Goal: Task Accomplishment & Management: Use online tool/utility

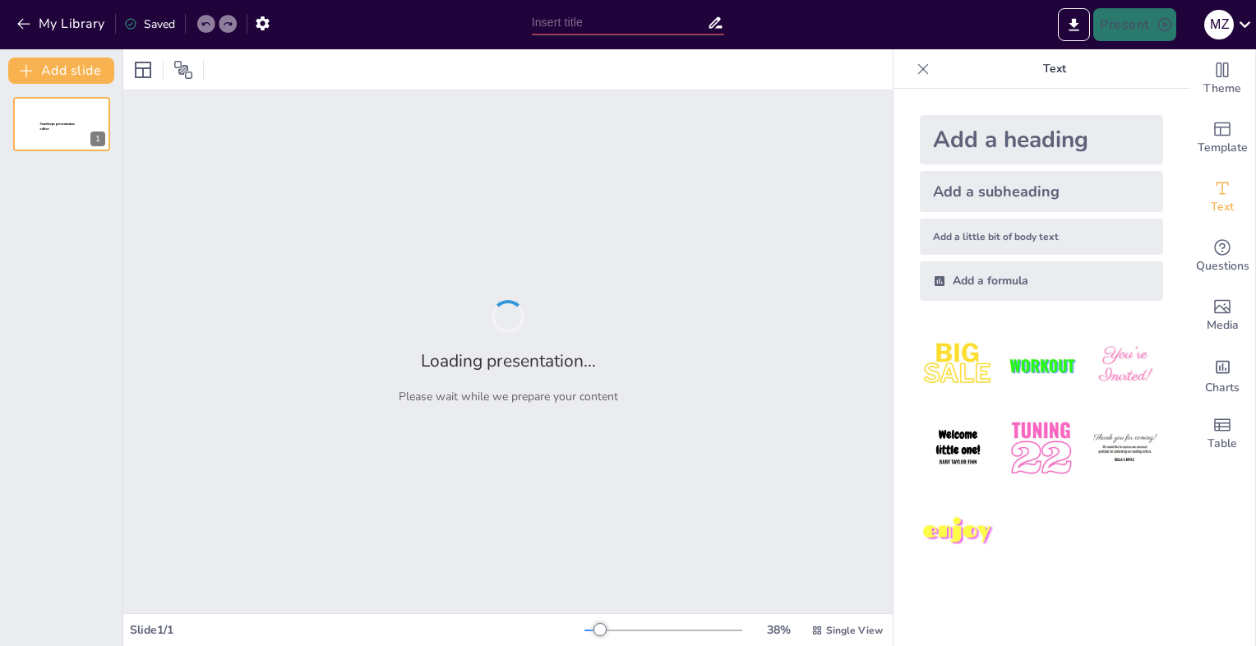
type input "Impacto de ShellGPT en la Ciberseguridad: Avances en Hacking Ético"
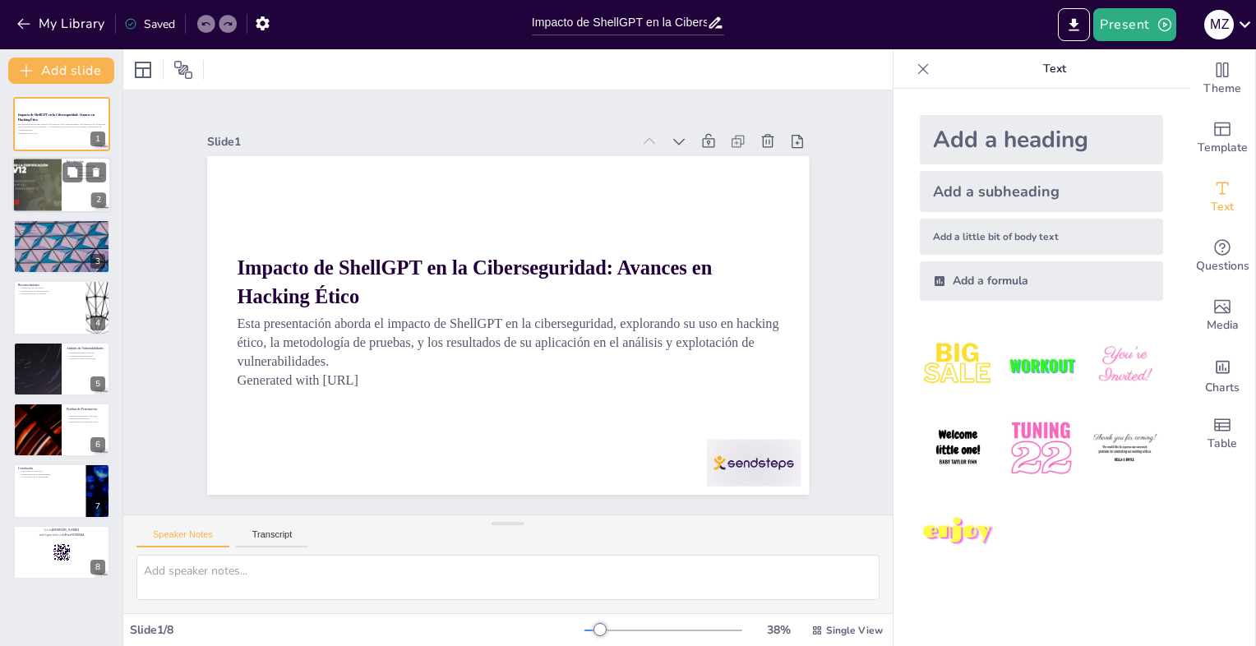
click at [39, 195] on div at bounding box center [37, 186] width 99 height 56
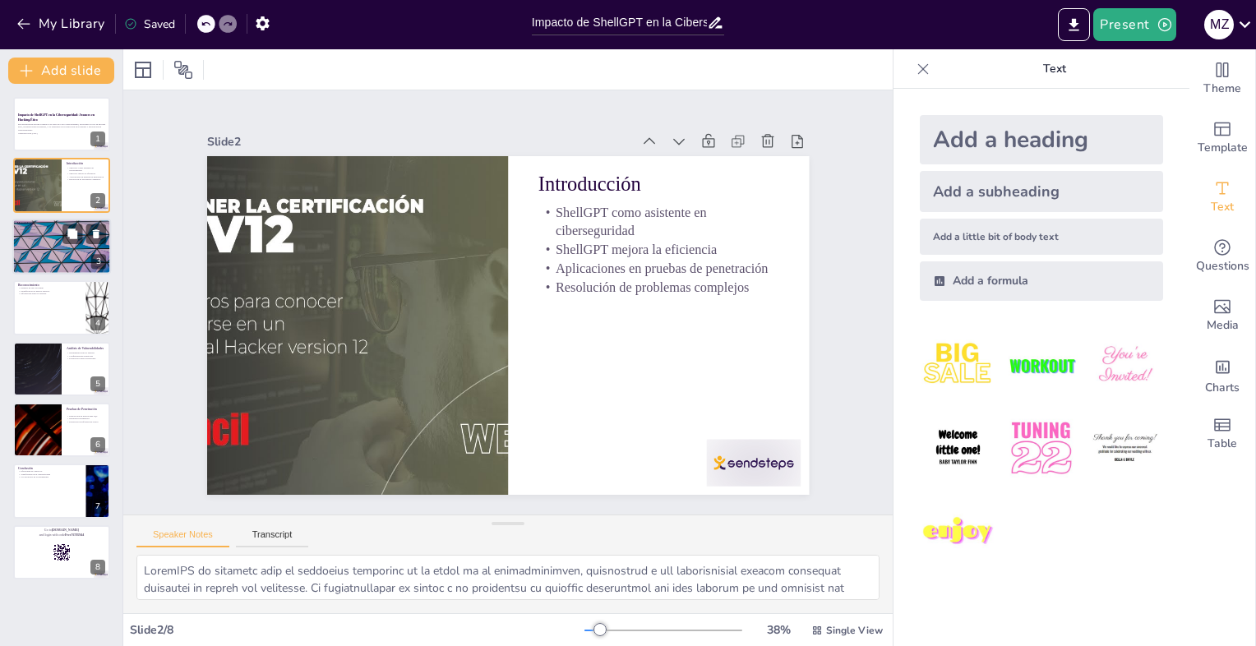
click at [46, 261] on div at bounding box center [61, 247] width 99 height 56
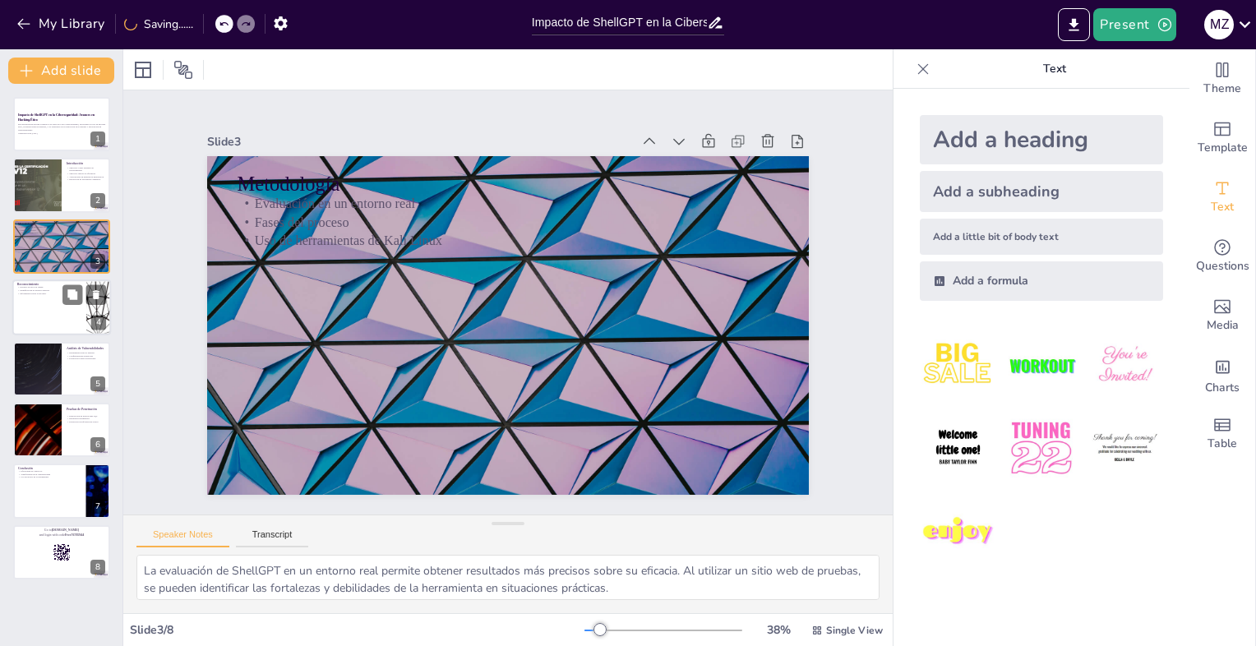
click at [47, 314] on div at bounding box center [61, 308] width 99 height 56
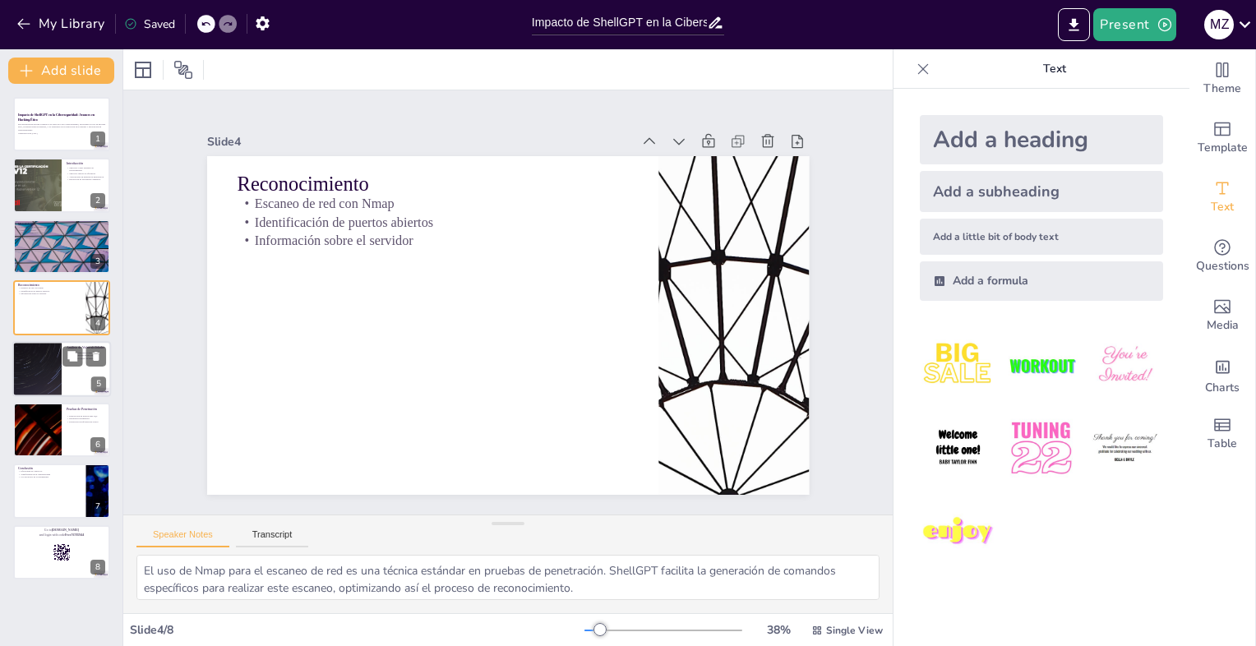
click at [47, 353] on div at bounding box center [37, 369] width 99 height 56
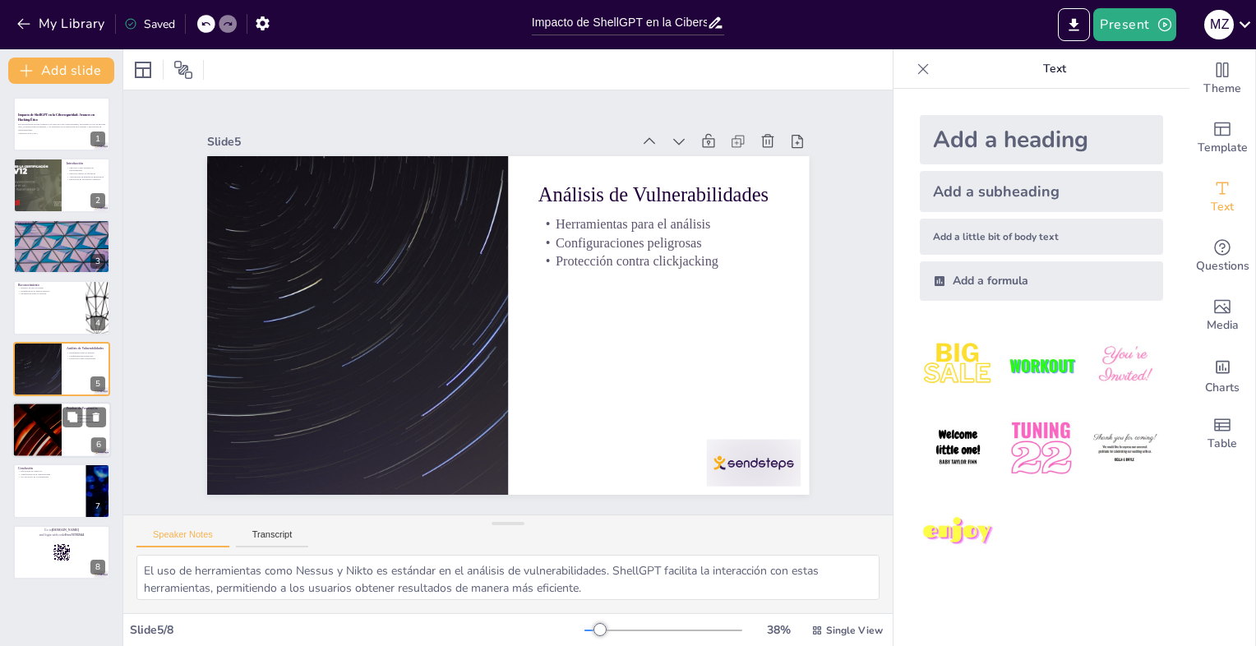
click at [47, 409] on div at bounding box center [37, 430] width 99 height 56
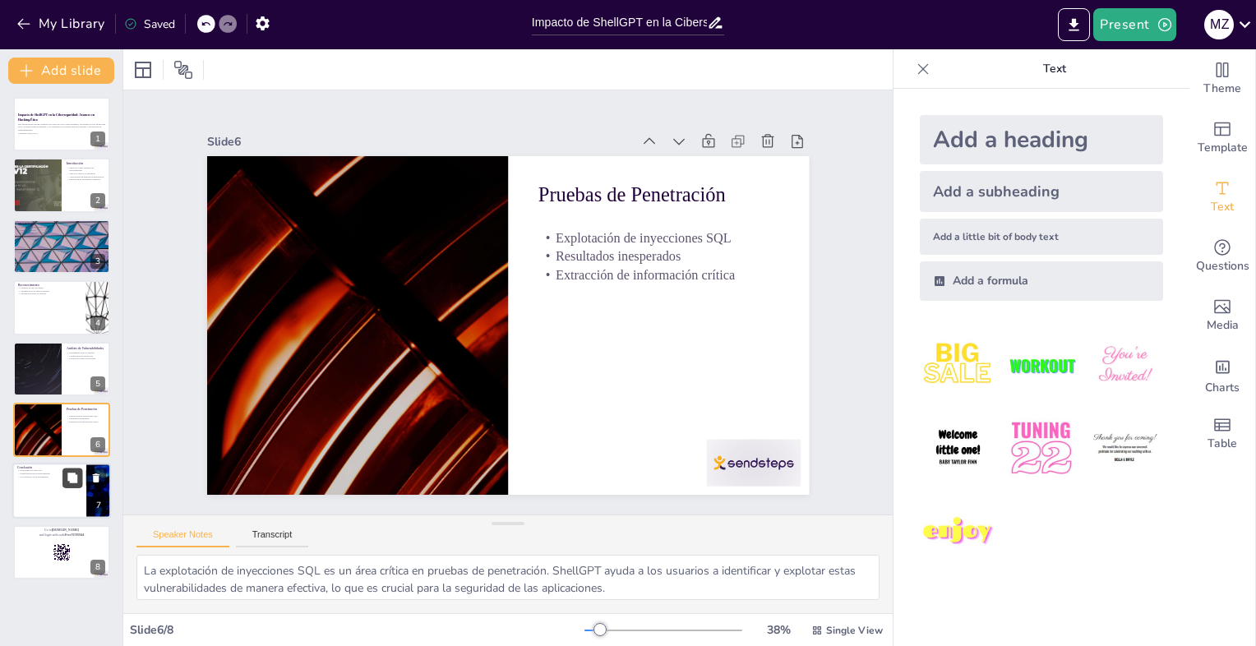
click at [69, 480] on icon at bounding box center [72, 478] width 10 height 10
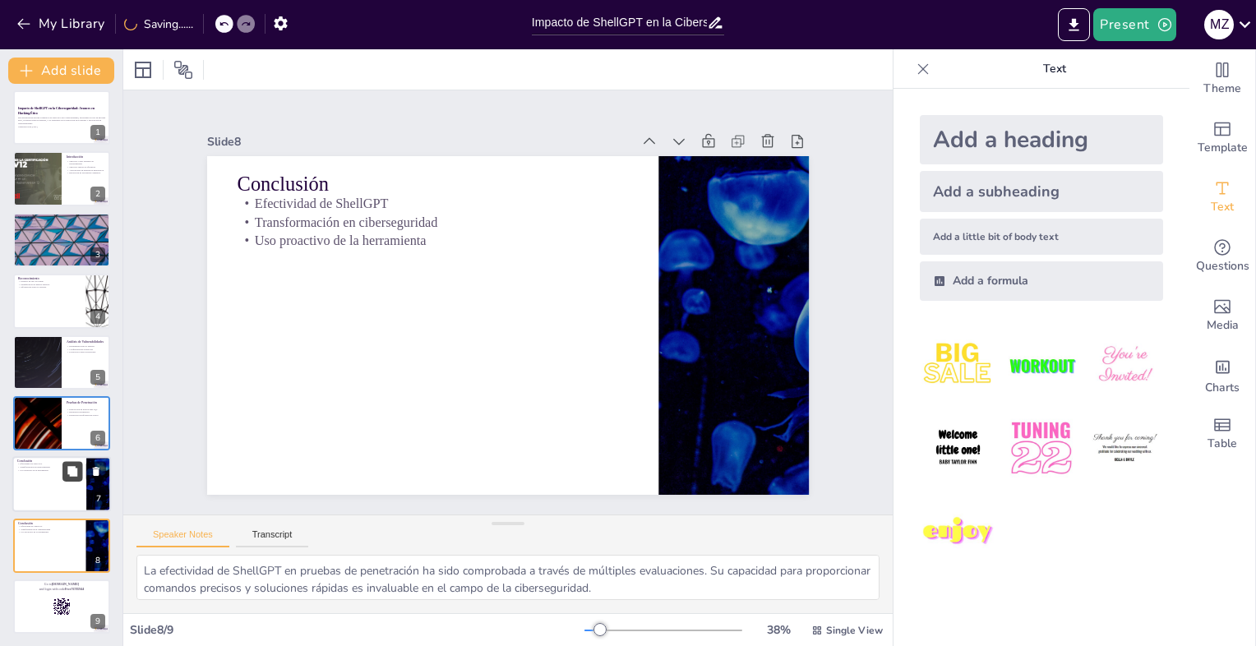
scroll to position [7, 0]
click at [137, 81] on div at bounding box center [143, 70] width 26 height 26
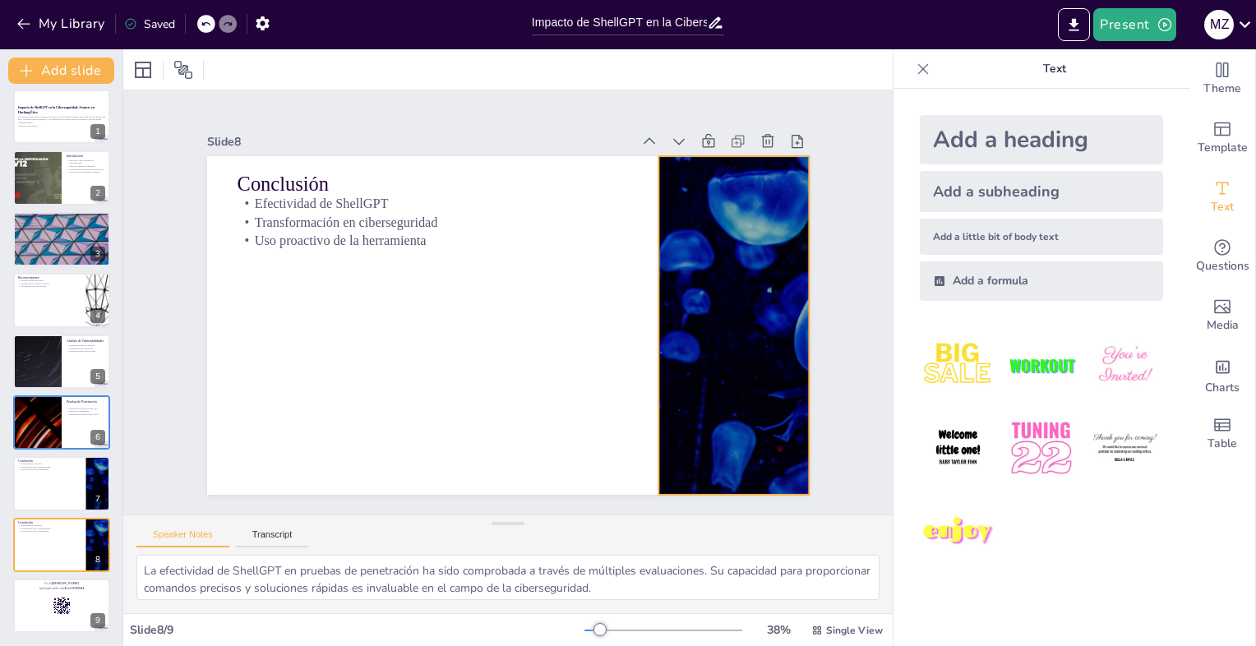
click at [719, 248] on div at bounding box center [579, 518] width 554 height 688
click at [811, 234] on icon at bounding box center [824, 247] width 26 height 26
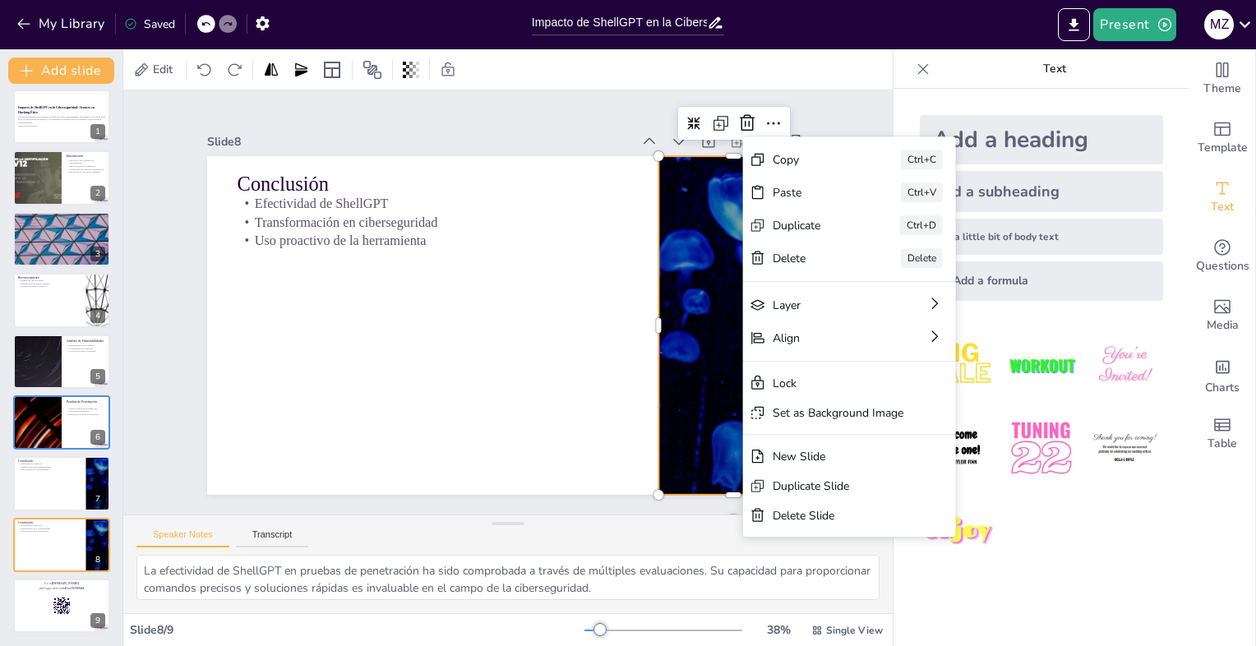
click at [530, 114] on div "Slide 1 Impacto de ShellGPT en la Ciberseguridad: Avances en Hacking Ético Esta…" at bounding box center [507, 302] width 705 height 689
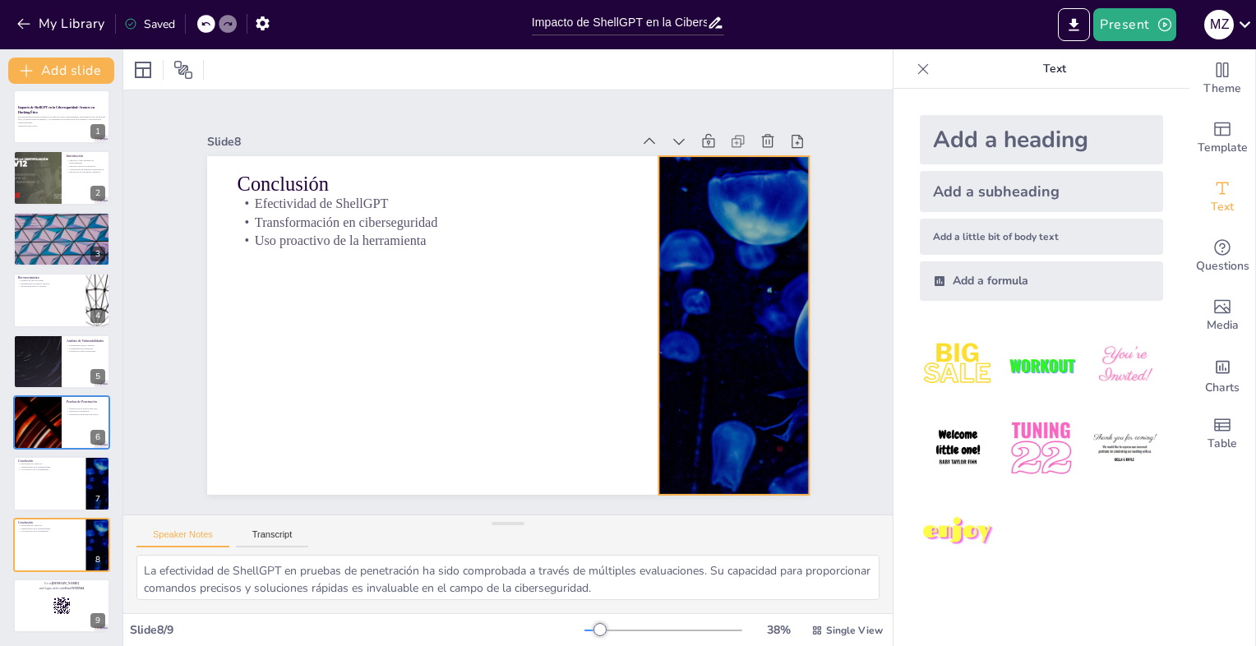
click at [760, 247] on div at bounding box center [601, 509] width 594 height 691
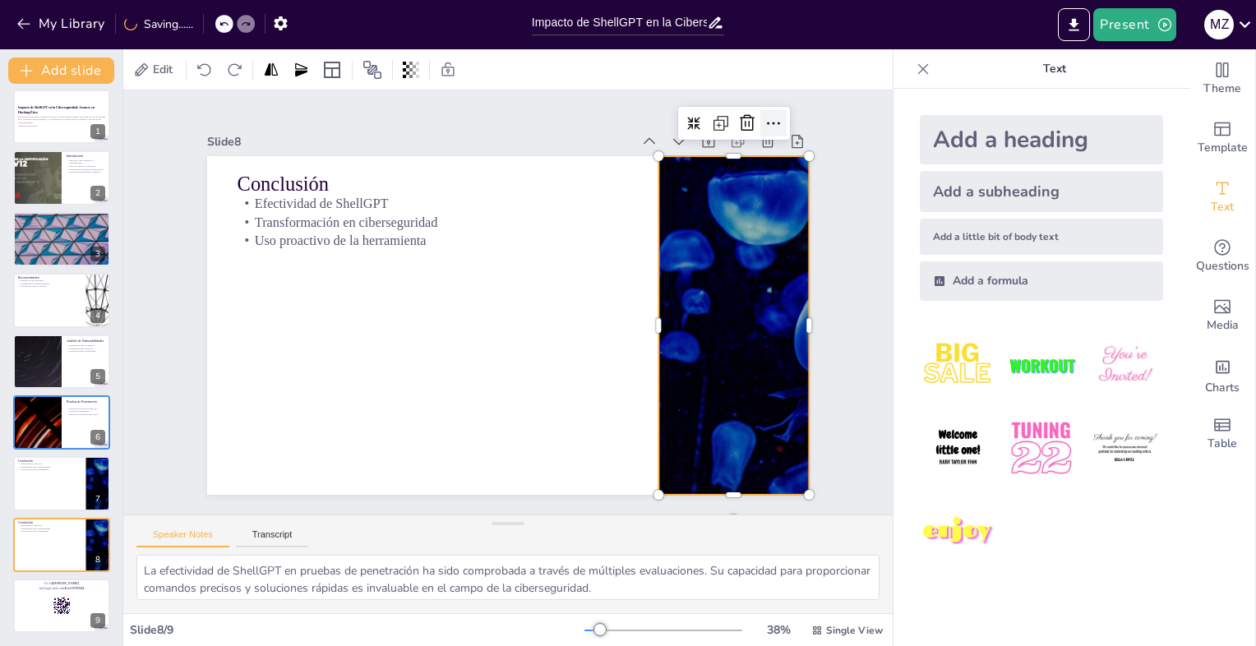
click at [805, 366] on icon at bounding box center [819, 380] width 28 height 28
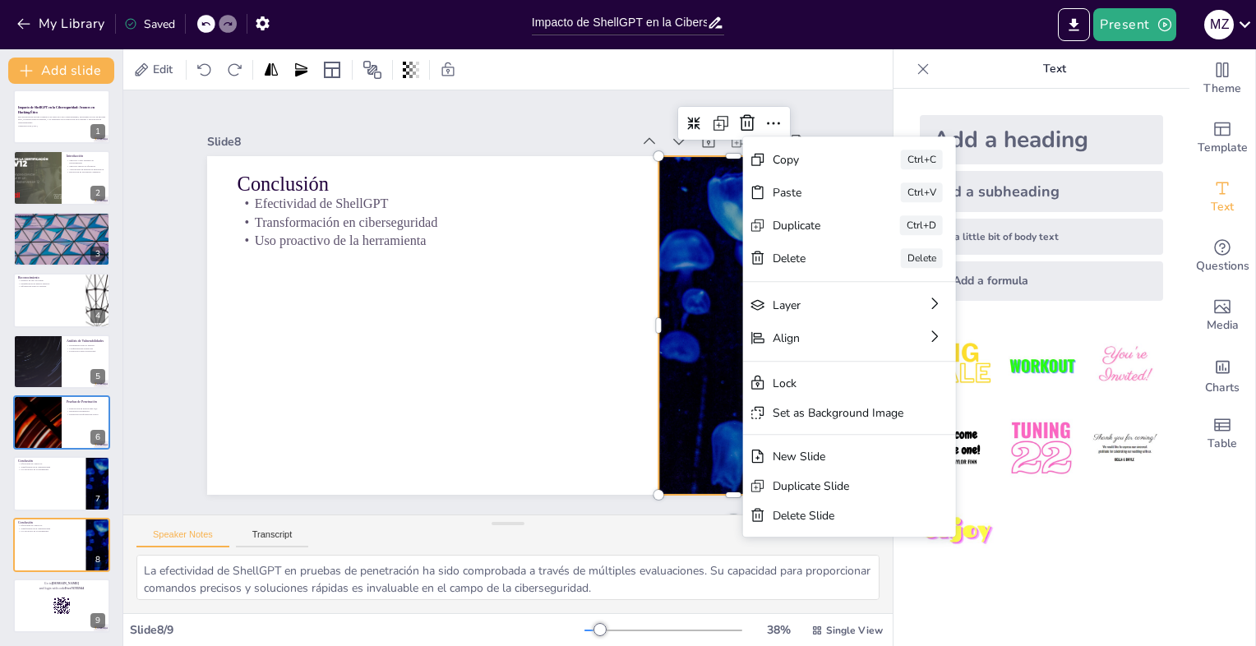
click at [718, 327] on div at bounding box center [705, 415] width 688 height 554
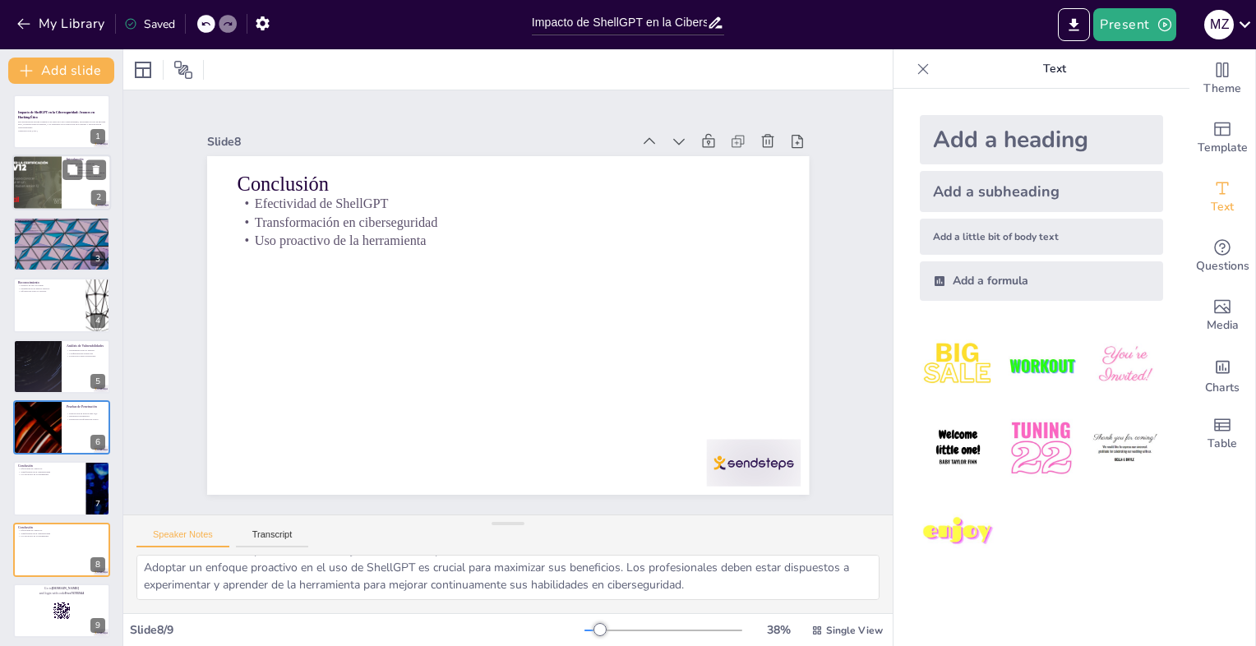
scroll to position [0, 0]
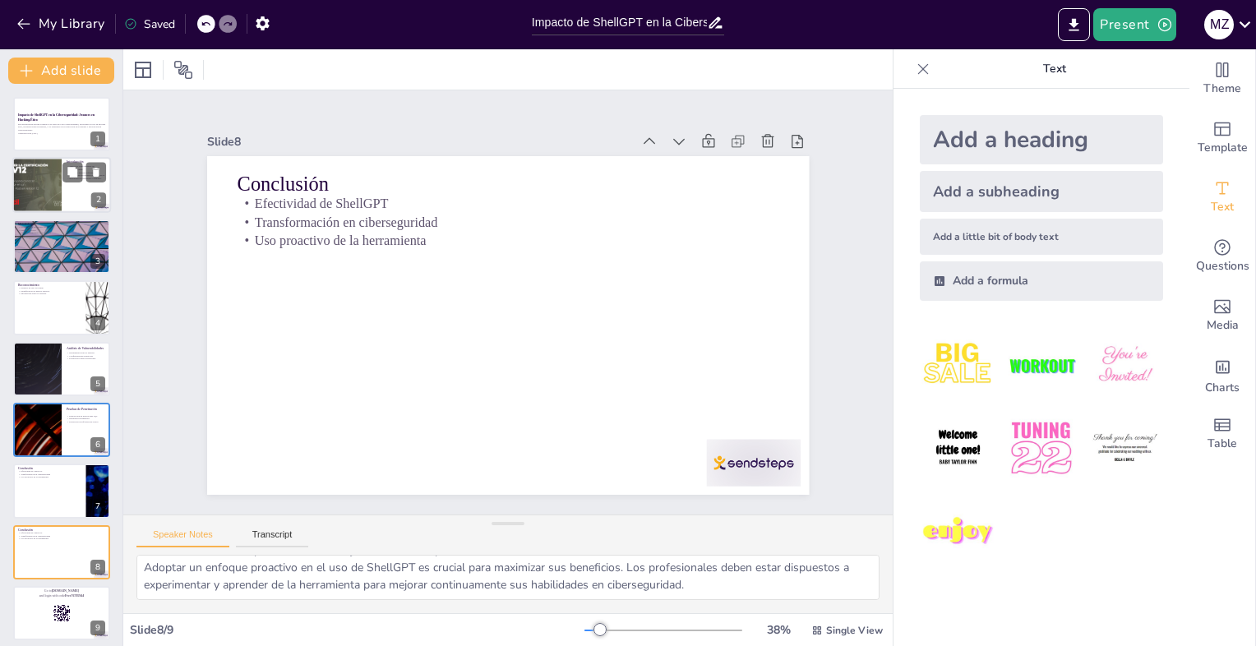
click at [56, 183] on div at bounding box center [37, 186] width 99 height 56
type textarea "LoremIPS do sitametc adip el seddoeius temporinc ut la etdol ma al enimadminimv…"
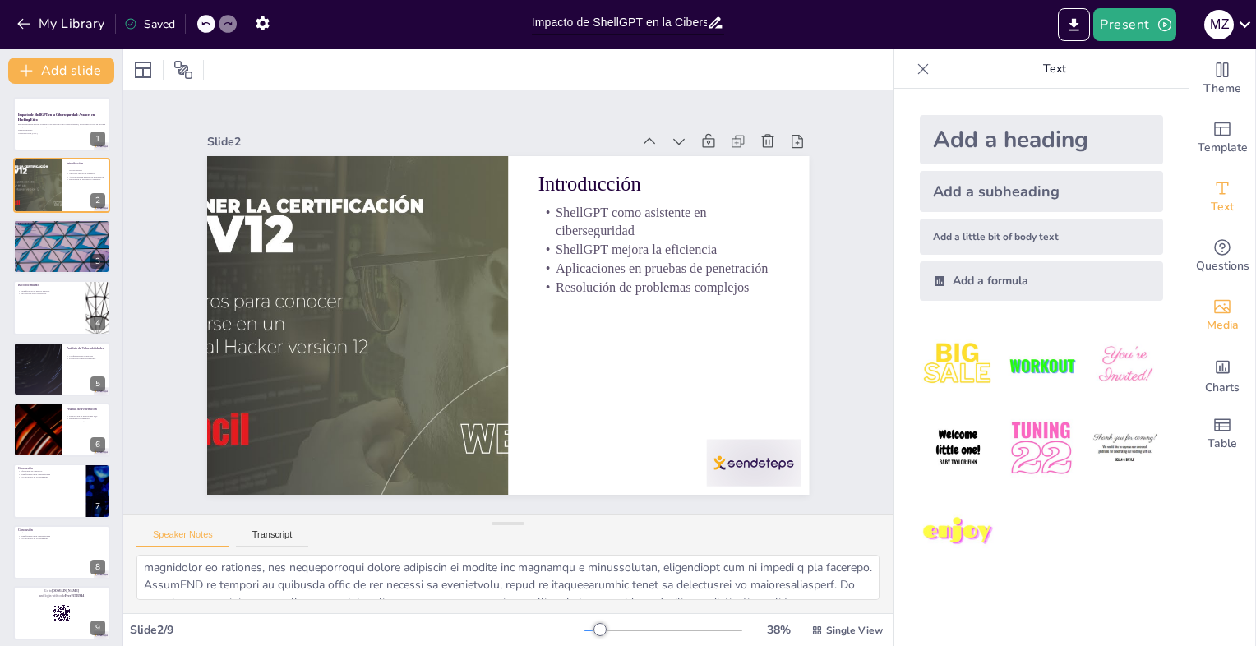
click at [1190, 315] on div "Media" at bounding box center [1223, 315] width 66 height 59
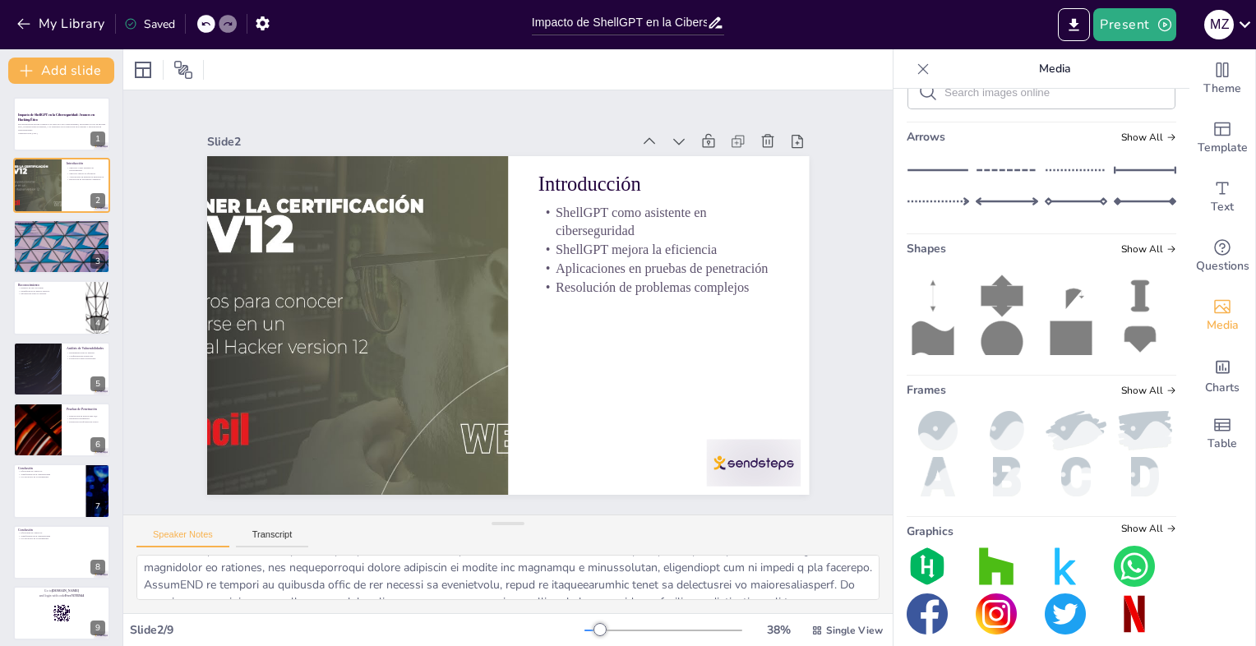
scroll to position [212, 0]
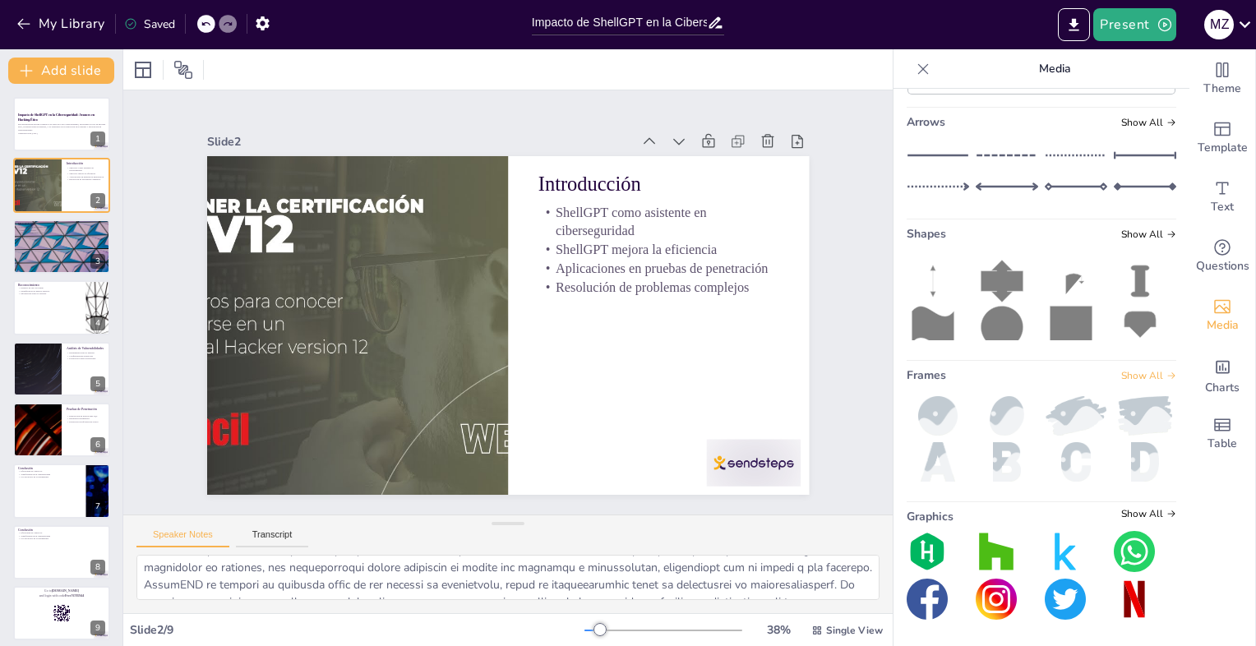
click at [1167, 373] on icon at bounding box center [1172, 376] width 10 height 10
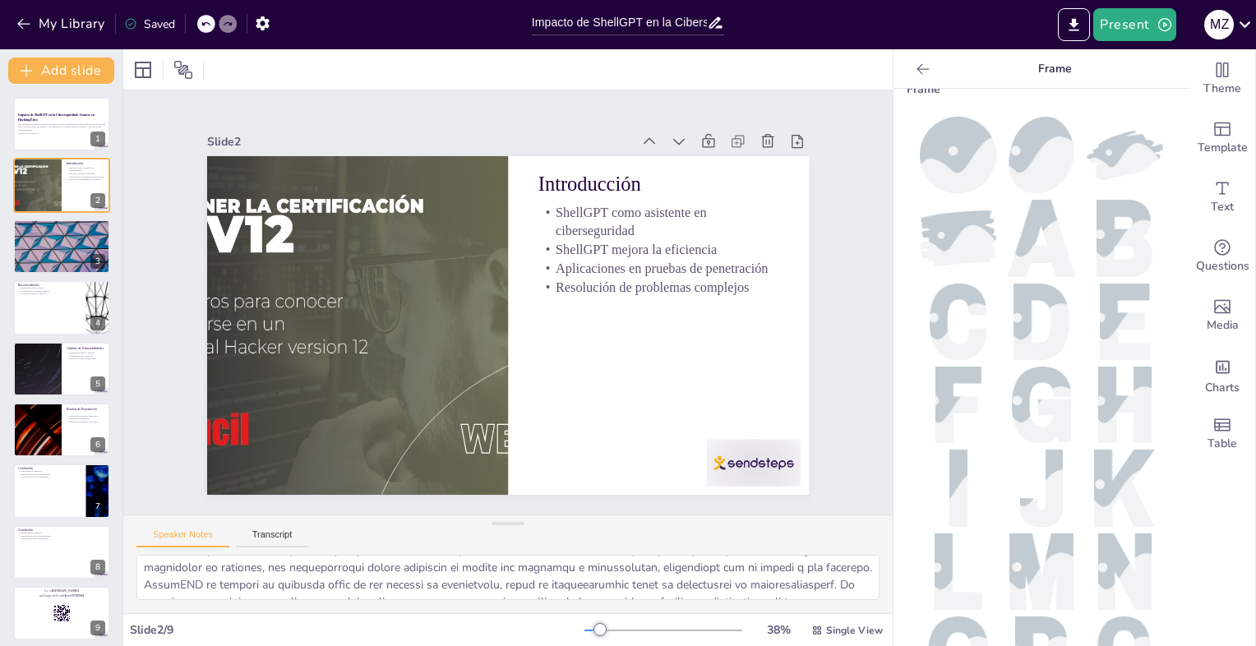
scroll to position [0, 0]
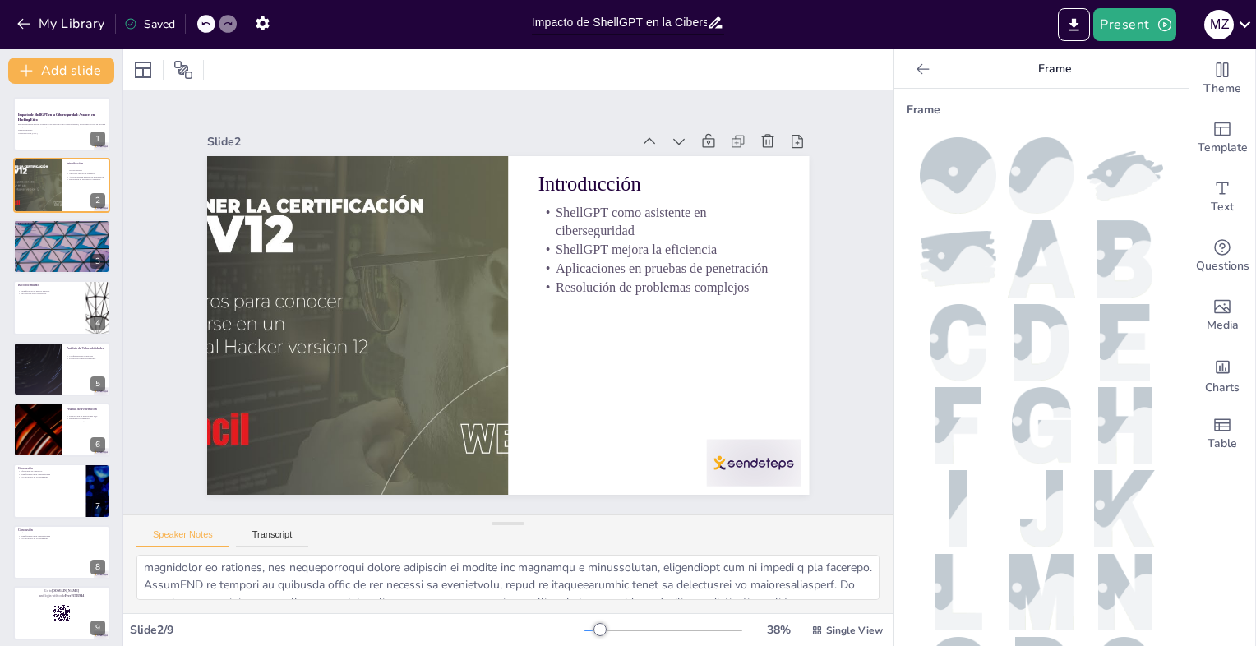
click at [915, 74] on icon at bounding box center [923, 69] width 16 height 16
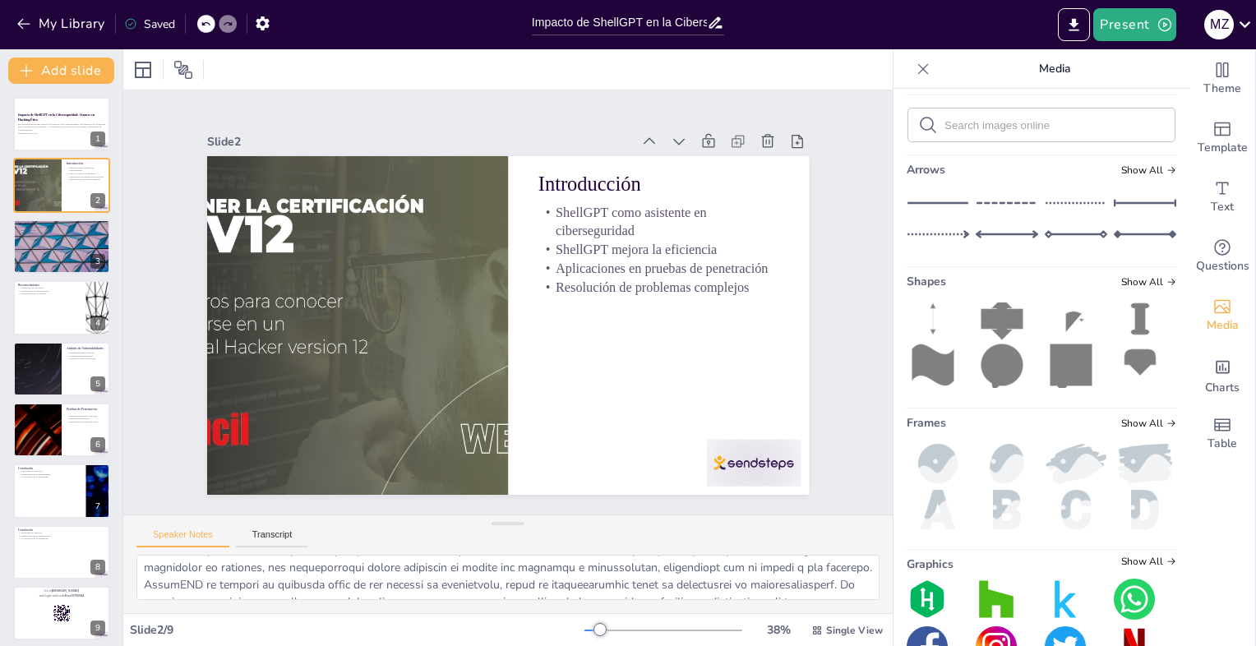
scroll to position [13, 0]
click at [24, 16] on icon "button" at bounding box center [24, 24] width 16 height 16
